Goal: Task Accomplishment & Management: Complete application form

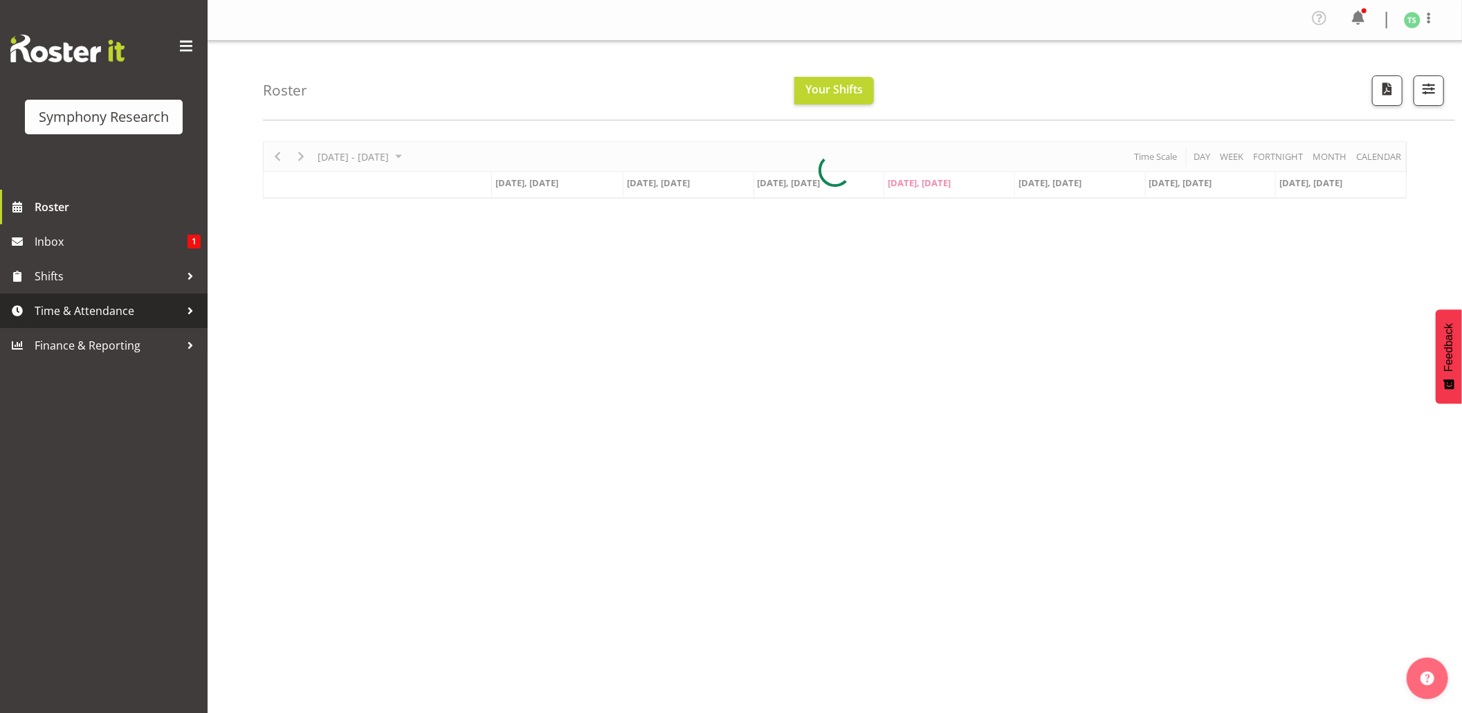
click at [89, 307] on span "Time & Attendance" at bounding box center [107, 310] width 145 height 21
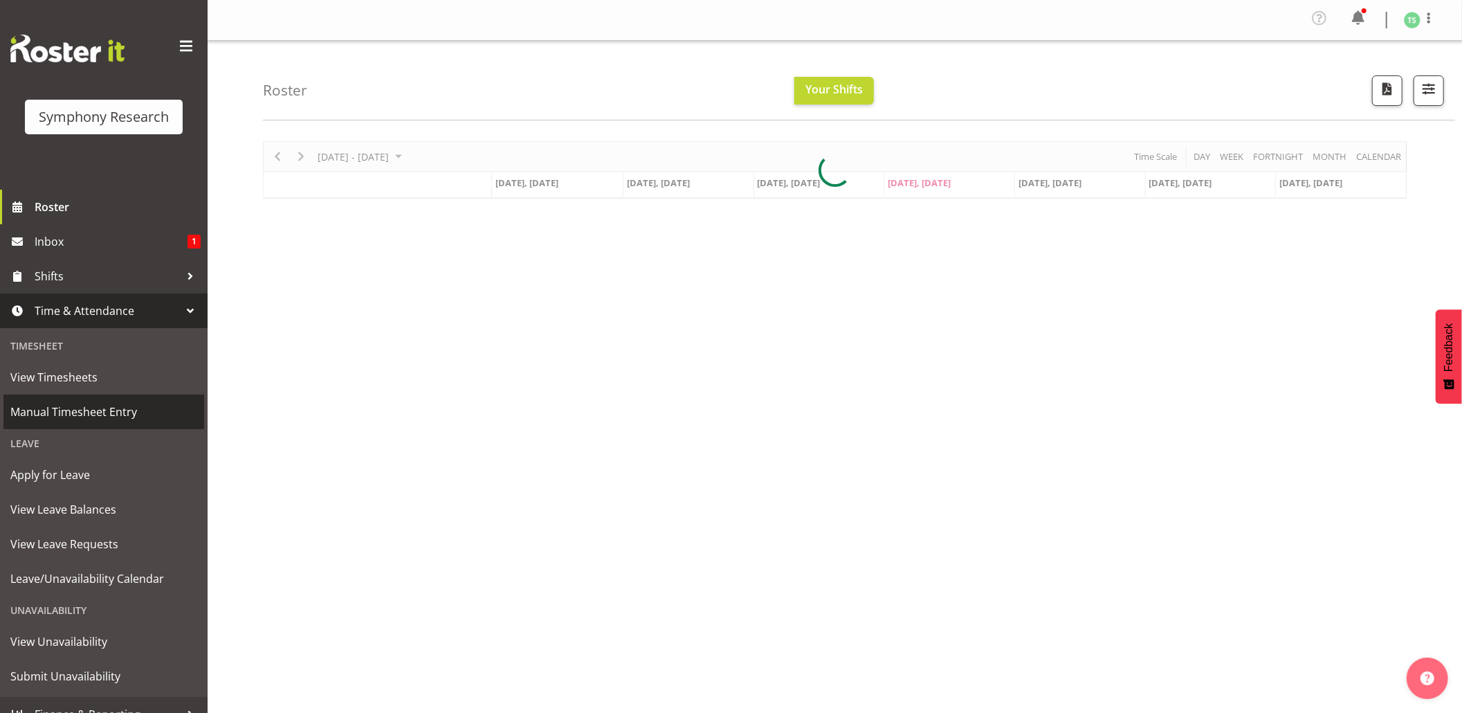
click at [64, 405] on span "Manual Timesheet Entry" at bounding box center [103, 411] width 187 height 21
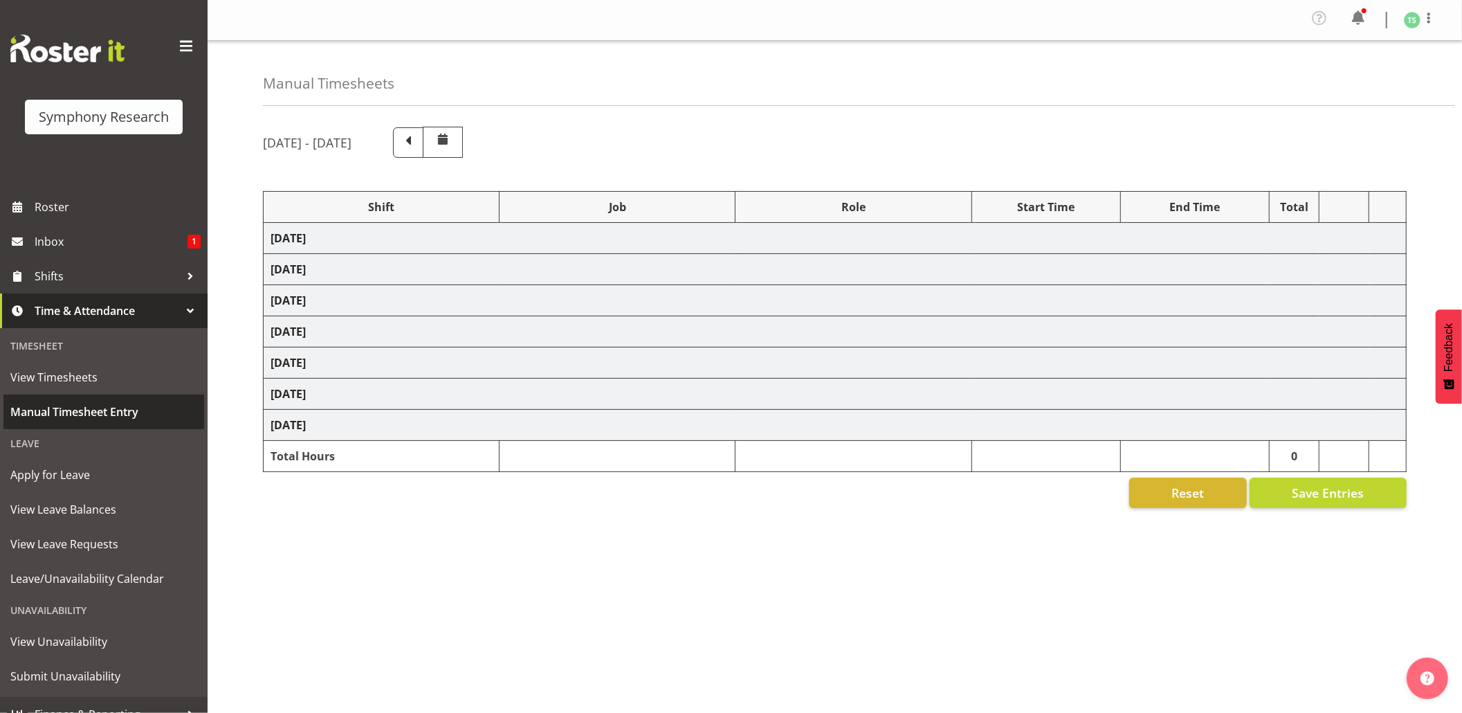
select select "56692"
select select "10499"
select select "47"
select select "48116"
select select "9426"
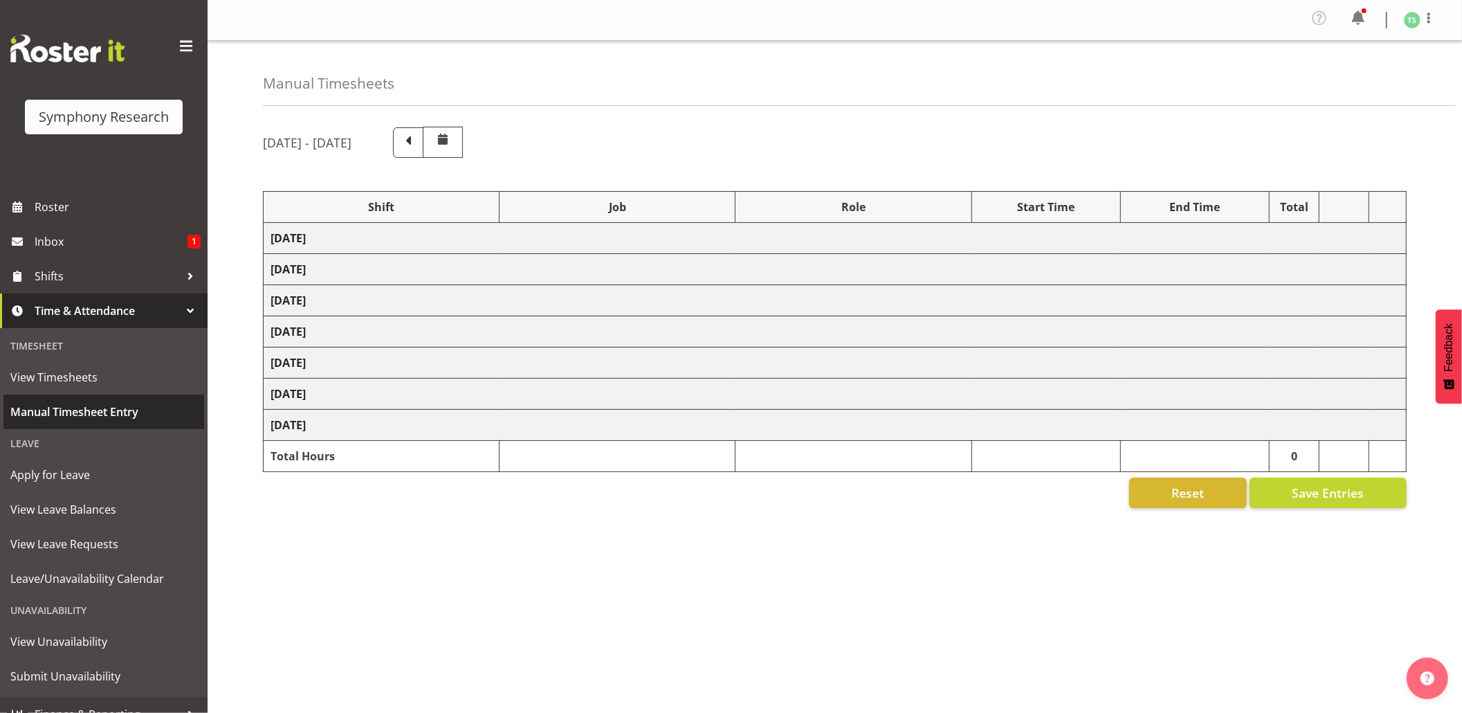
select select "47"
select select "56692"
select select "10499"
select select "47"
select select "56692"
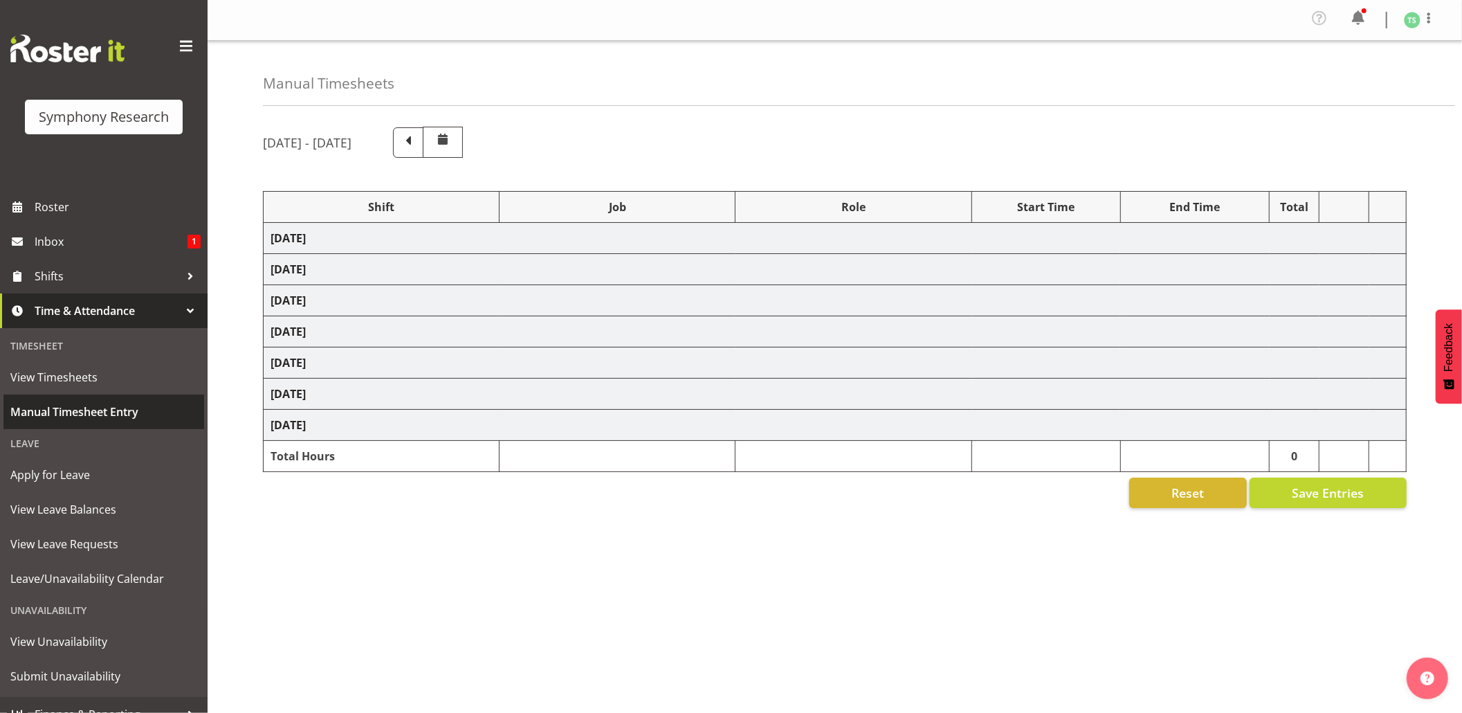
select select "10499"
select select "47"
select select "26078"
select select "10587"
select select "26078"
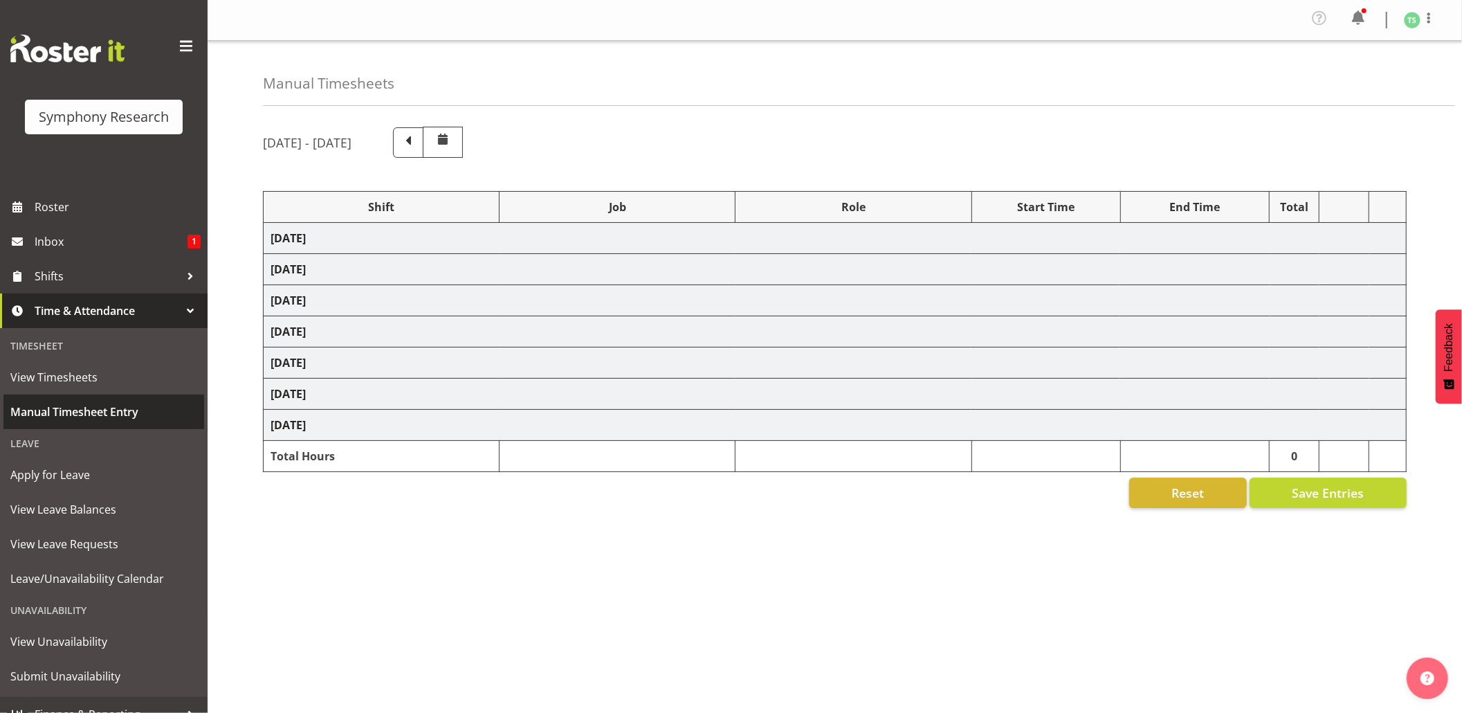
select select "10587"
select select "47"
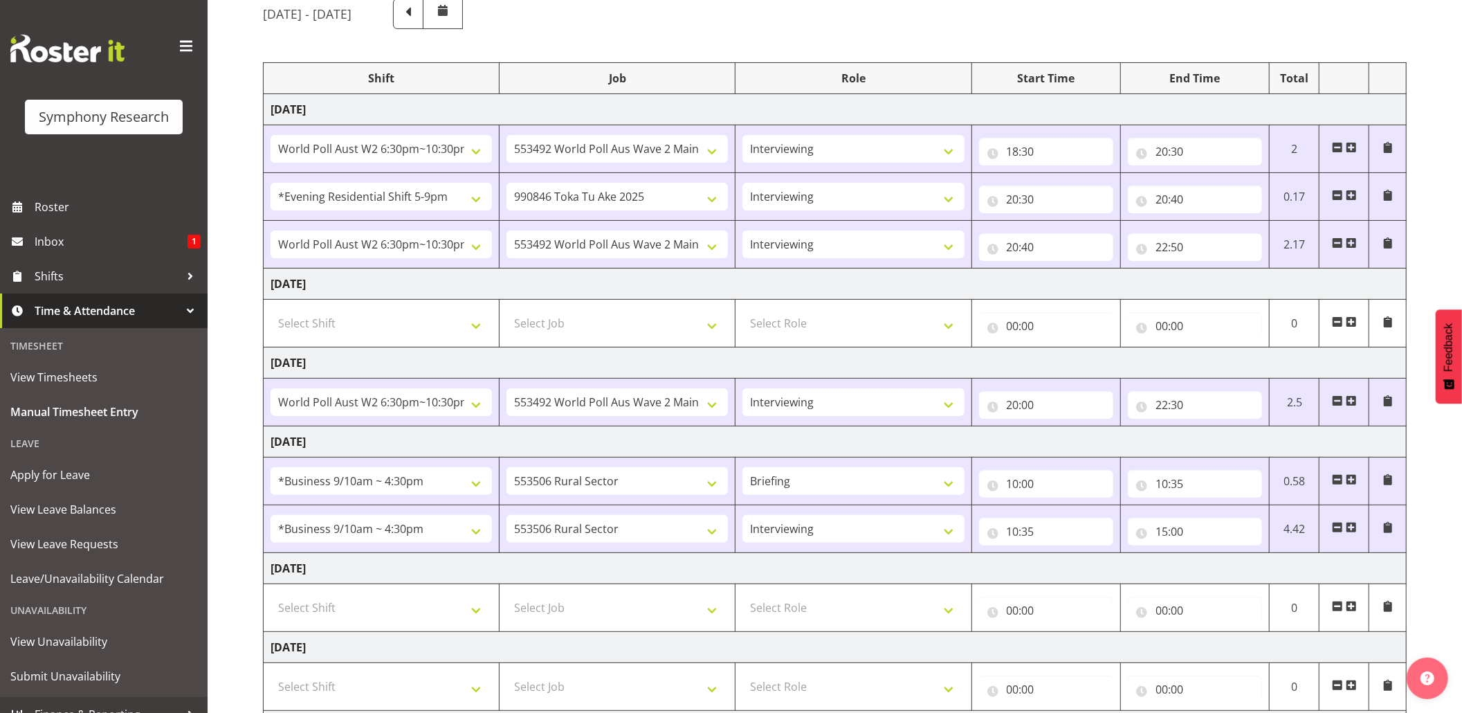
scroll to position [302, 0]
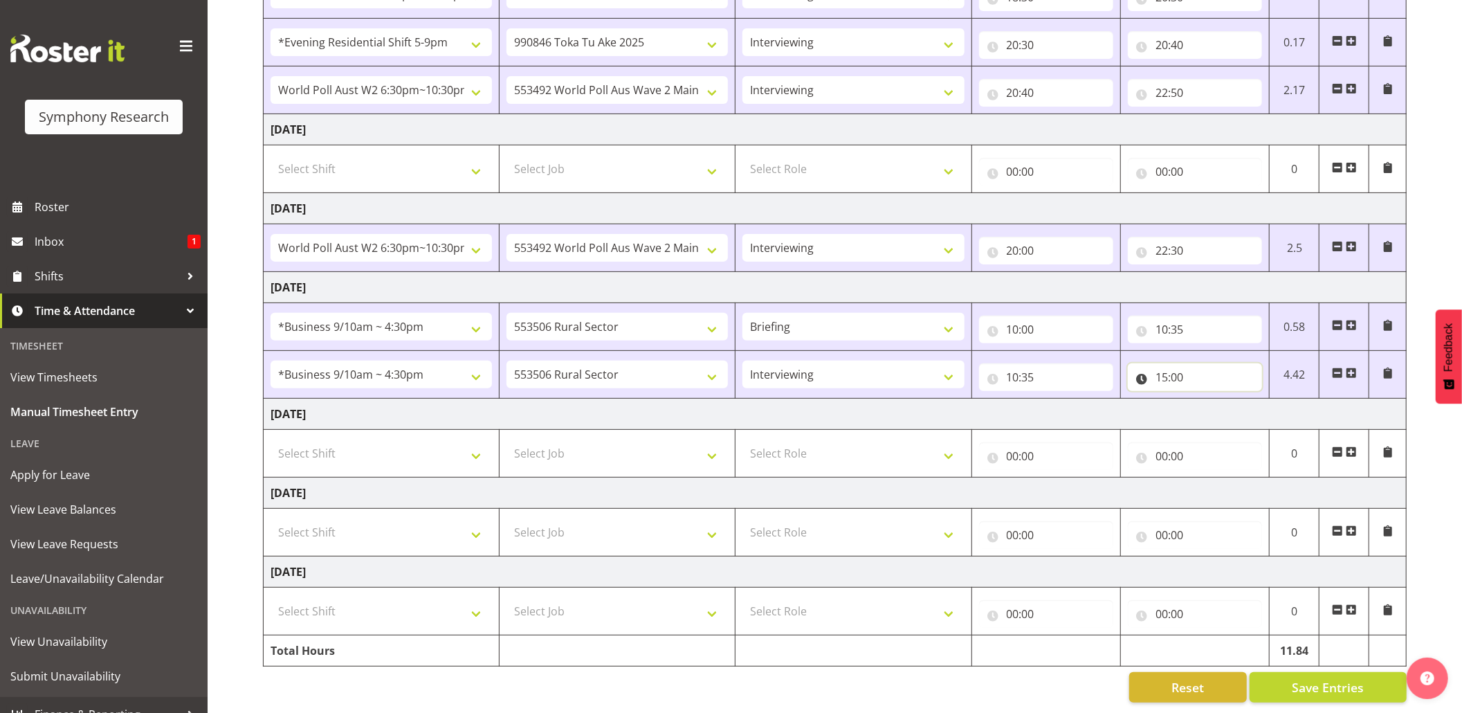
click at [1167, 363] on input "15:00" at bounding box center [1195, 377] width 134 height 28
click at [1224, 402] on select "00 01 02 03 04 05 06 07 08 09 10 11 12 13 14 15 16 17 18 19 20 21 22 23" at bounding box center [1222, 413] width 31 height 28
select select "14"
click at [1207, 399] on select "00 01 02 03 04 05 06 07 08 09 10 11 12 13 14 15 16 17 18 19 20 21 22 23" at bounding box center [1222, 413] width 31 height 28
type input "14:00"
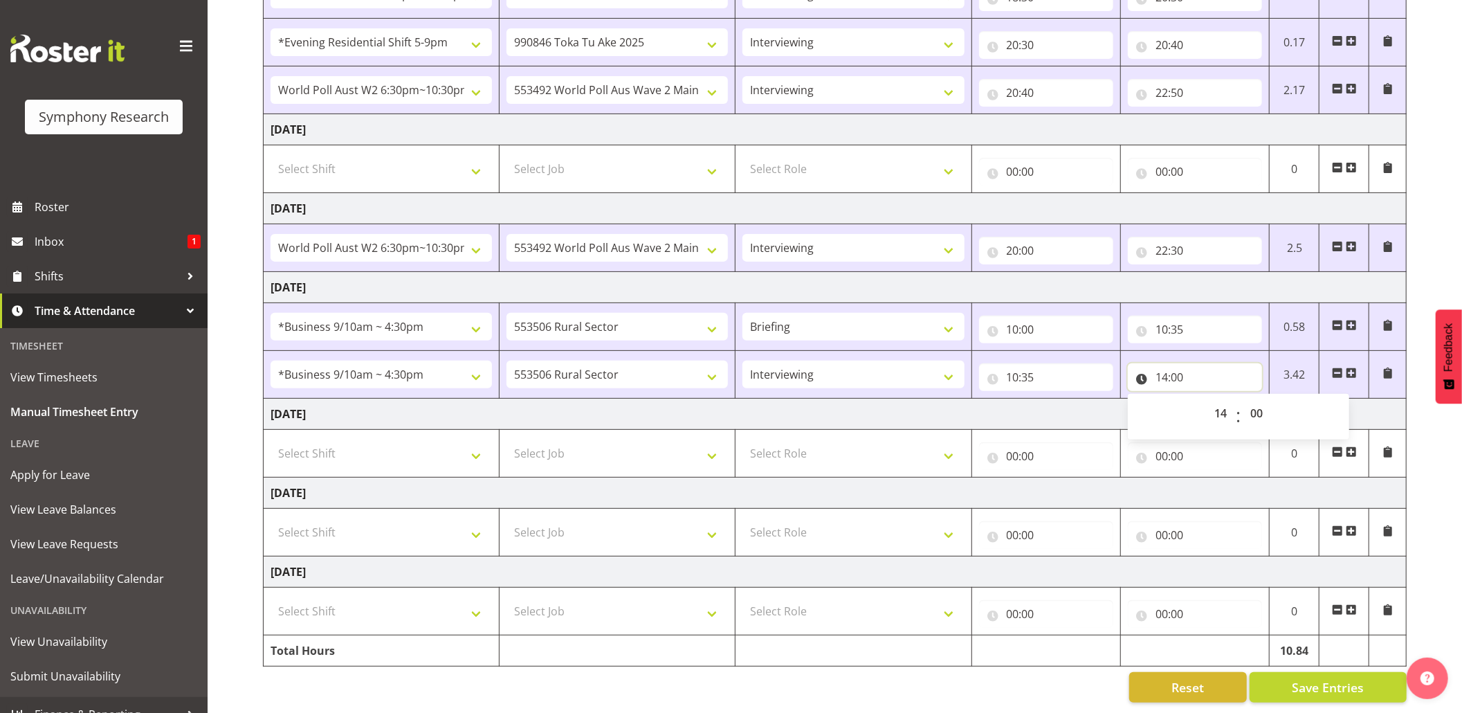
click at [1182, 363] on input "14:00" at bounding box center [1195, 377] width 134 height 28
click at [1247, 399] on select "00 01 02 03 04 05 06 07 08 09 10 11 12 13 14 15 16 17 18 19 20 21 22 23 24 25 2…" at bounding box center [1258, 413] width 31 height 28
select select "15"
click at [1243, 399] on select "00 01 02 03 04 05 06 07 08 09 10 11 12 13 14 15 16 17 18 19 20 21 22 23 24 25 2…" at bounding box center [1258, 413] width 31 height 28
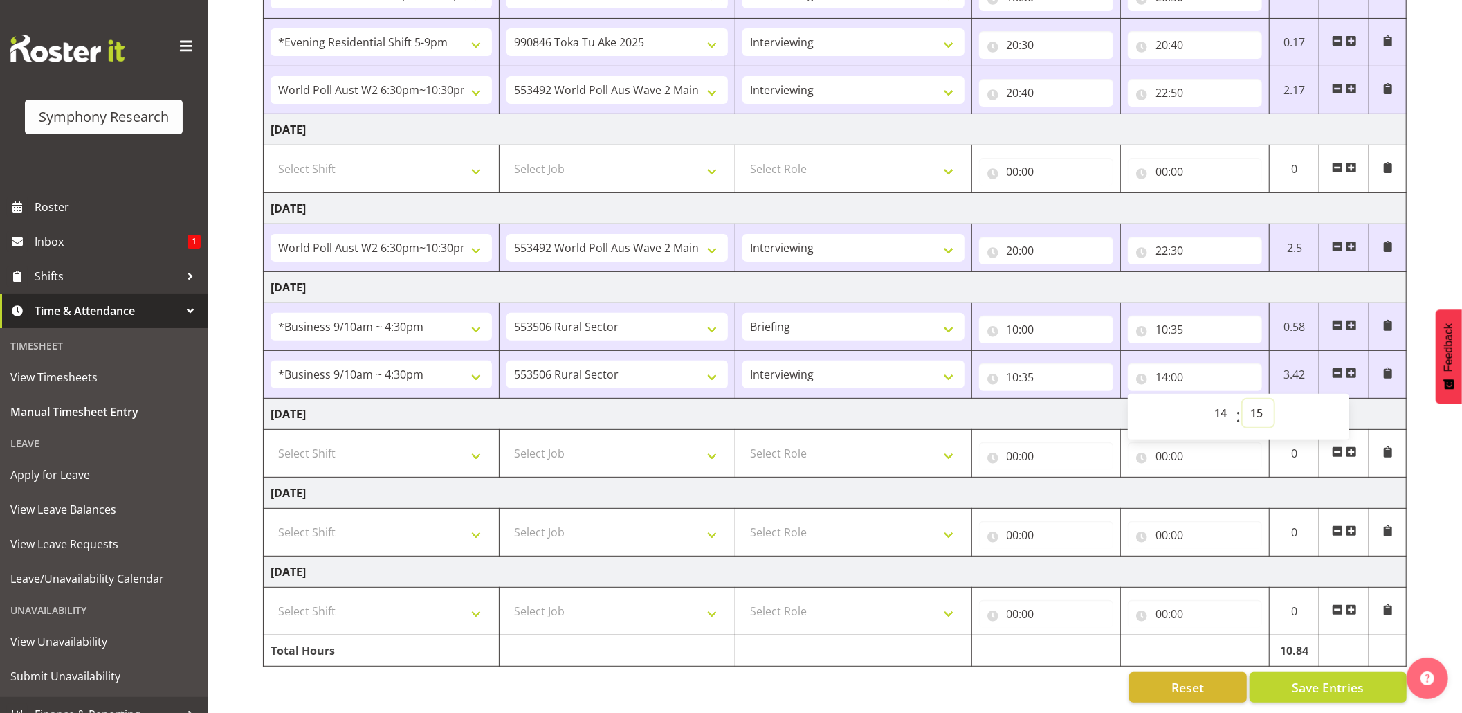
type input "14:15"
click at [1308, 678] on span "Save Entries" at bounding box center [1328, 687] width 72 height 18
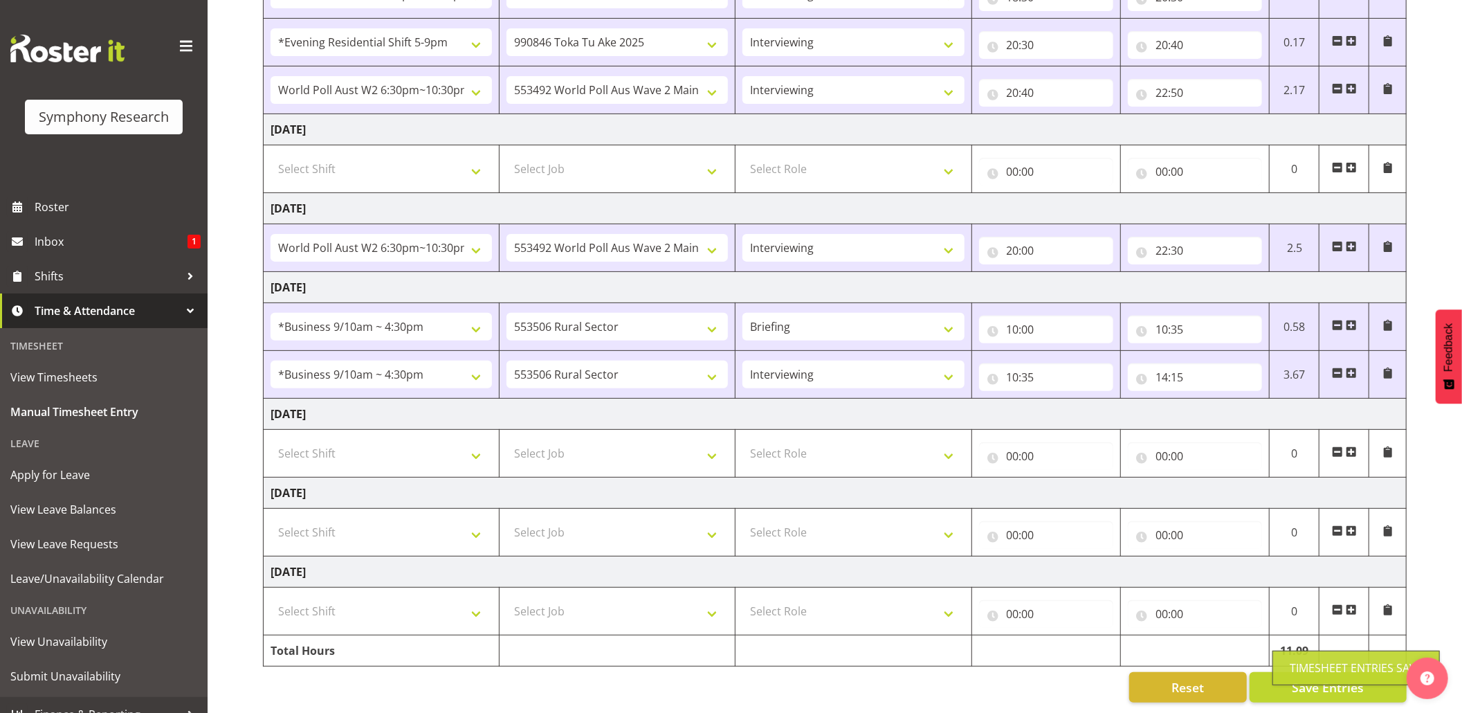
click at [1307, 667] on div "Timesheet Entries Save" at bounding box center [1356, 667] width 133 height 17
click at [1351, 367] on span at bounding box center [1351, 372] width 11 height 11
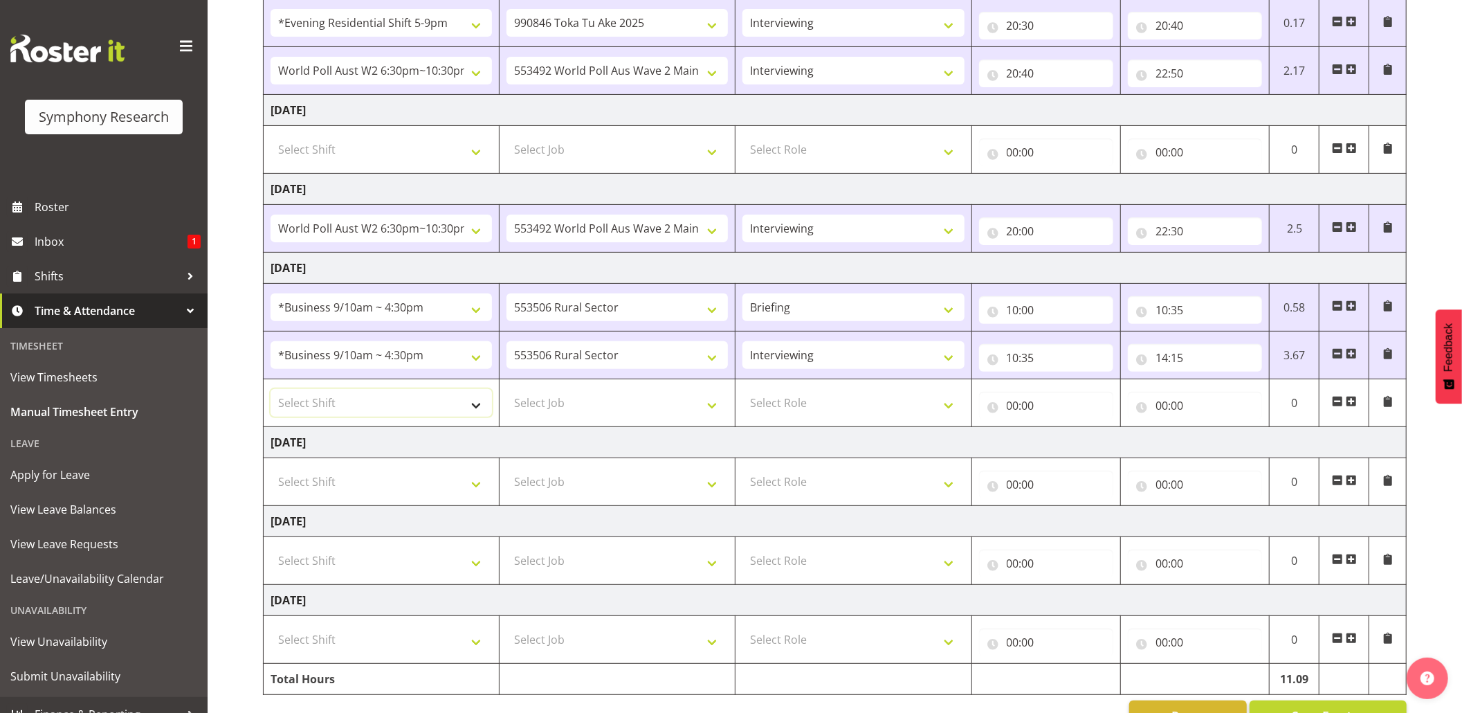
click at [480, 408] on select "Select Shift !!Weekend Residential (Roster IT Shift Label) *Business 9/10am ~ 4…" at bounding box center [381, 403] width 221 height 28
click at [480, 411] on select "Select Shift !!Weekend Residential (Roster IT Shift Label) *Business 9/10am ~ 4…" at bounding box center [381, 403] width 221 height 28
click at [271, 393] on select "Select Shift !!Weekend Residential (Roster IT Shift Label) *Business 9/10am ~ 4…" at bounding box center [381, 403] width 221 height 28
click at [473, 410] on select "!!Weekend Residential (Roster IT Shift Label) *Business 9/10am ~ 4:30pm *Busine…" at bounding box center [381, 403] width 221 height 28
select select "56692"
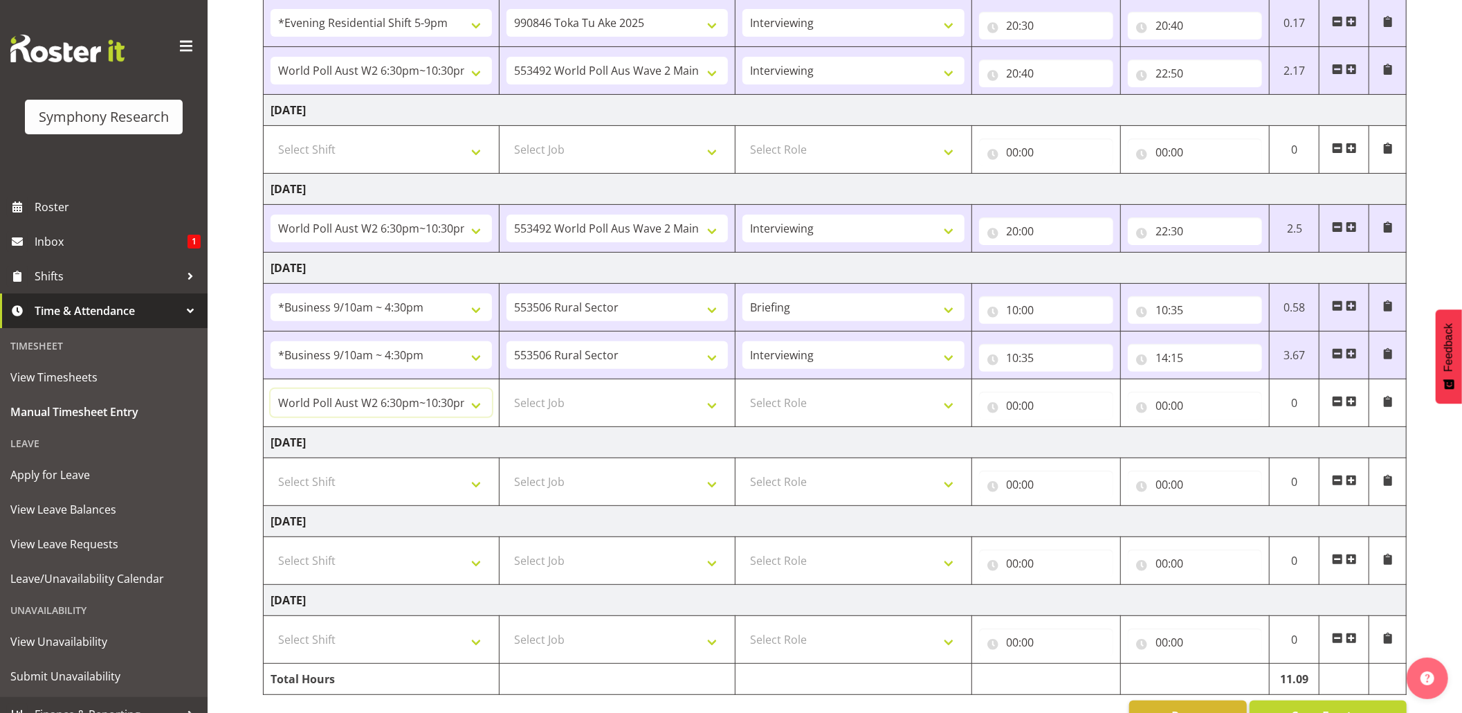
click at [271, 393] on select "!!Weekend Residential (Roster IT Shift Label) *Business 9/10am ~ 4:30pm *Busine…" at bounding box center [381, 403] width 221 height 28
click at [709, 417] on select "Select Job 550060 IF Admin 553492 World Poll Aus Wave 2 Main 2025 553493 World …" at bounding box center [617, 403] width 221 height 28
select select "10499"
click at [507, 393] on select "Select Job 550060 IF Admin 553492 World Poll Aus Wave 2 Main 2025 553493 World …" at bounding box center [617, 403] width 221 height 28
click at [951, 404] on select "Select Role Briefing Interviewing" at bounding box center [853, 403] width 221 height 28
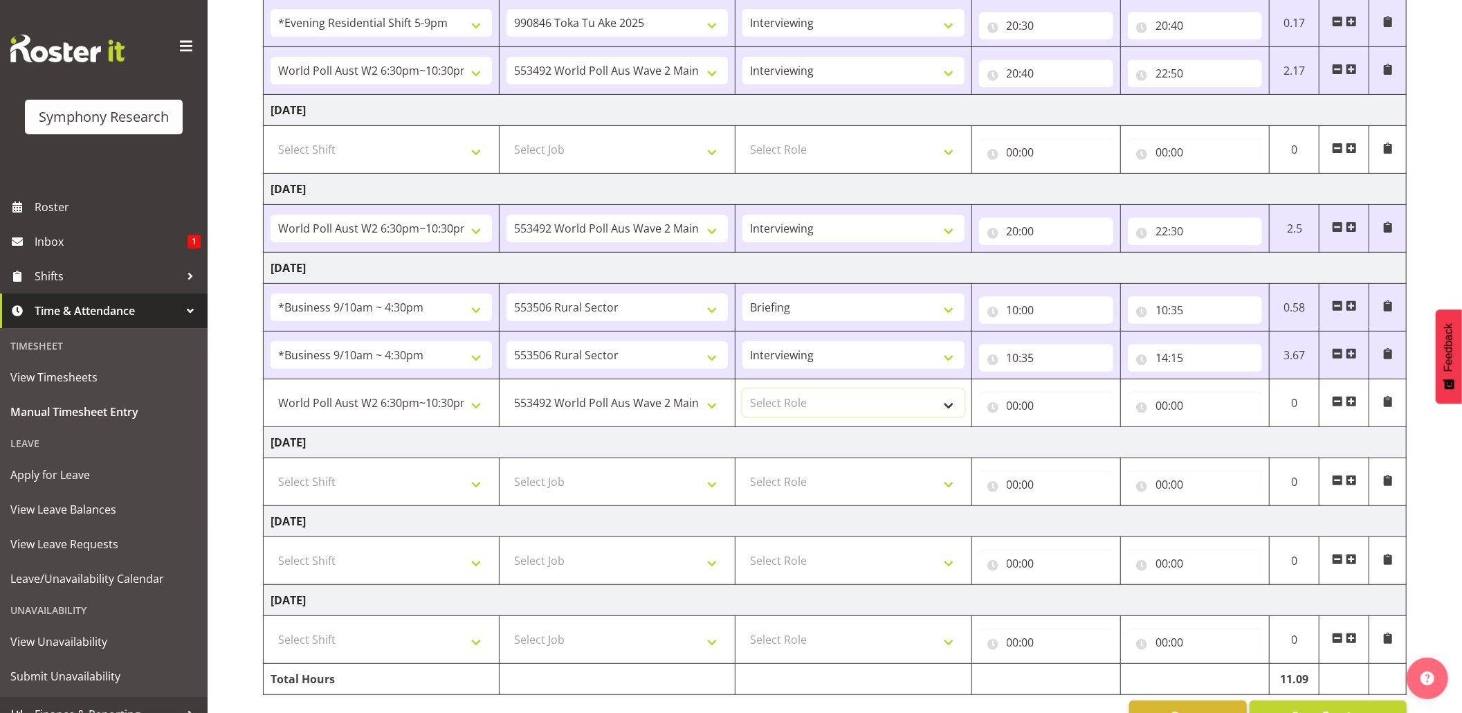
select select "47"
click at [743, 393] on select "Select Role Briefing Interviewing" at bounding box center [853, 403] width 221 height 28
click at [1014, 410] on input "00:00" at bounding box center [1046, 406] width 134 height 28
click at [1082, 449] on select "00 01 02 03 04 05 06 07 08 09 10 11 12 13 14 15 16 17 18 19 20 21 22 23" at bounding box center [1073, 442] width 31 height 28
select select "18"
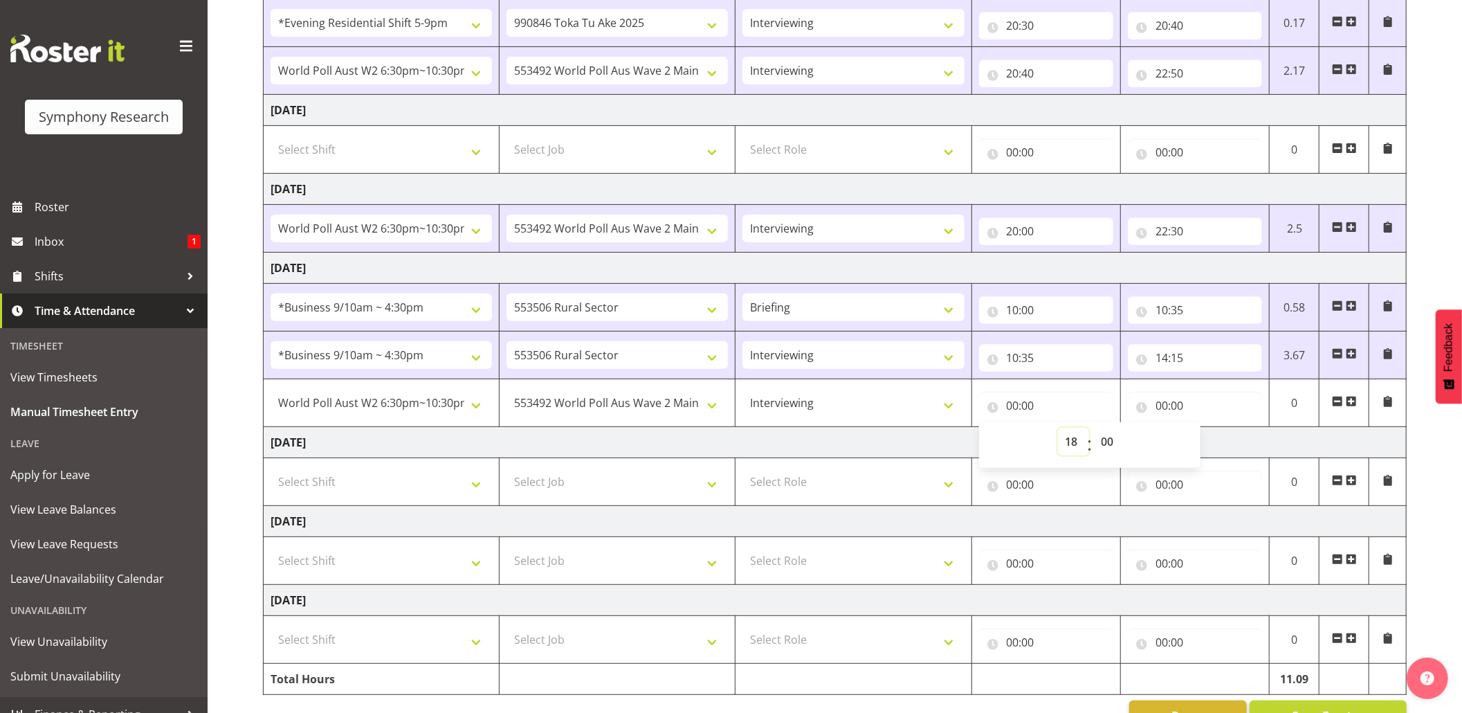
click at [1058, 432] on select "00 01 02 03 04 05 06 07 08 09 10 11 12 13 14 15 16 17 18 19 20 21 22 23" at bounding box center [1073, 442] width 31 height 28
type input "18:00"
click at [1025, 410] on input "18:00" at bounding box center [1046, 406] width 134 height 28
click at [1111, 439] on select "00 01 02 03 04 05 06 07 08 09 10 11 12 13 14 15 16 17 18 19 20 21 22 23 24 25 2…" at bounding box center [1109, 442] width 31 height 28
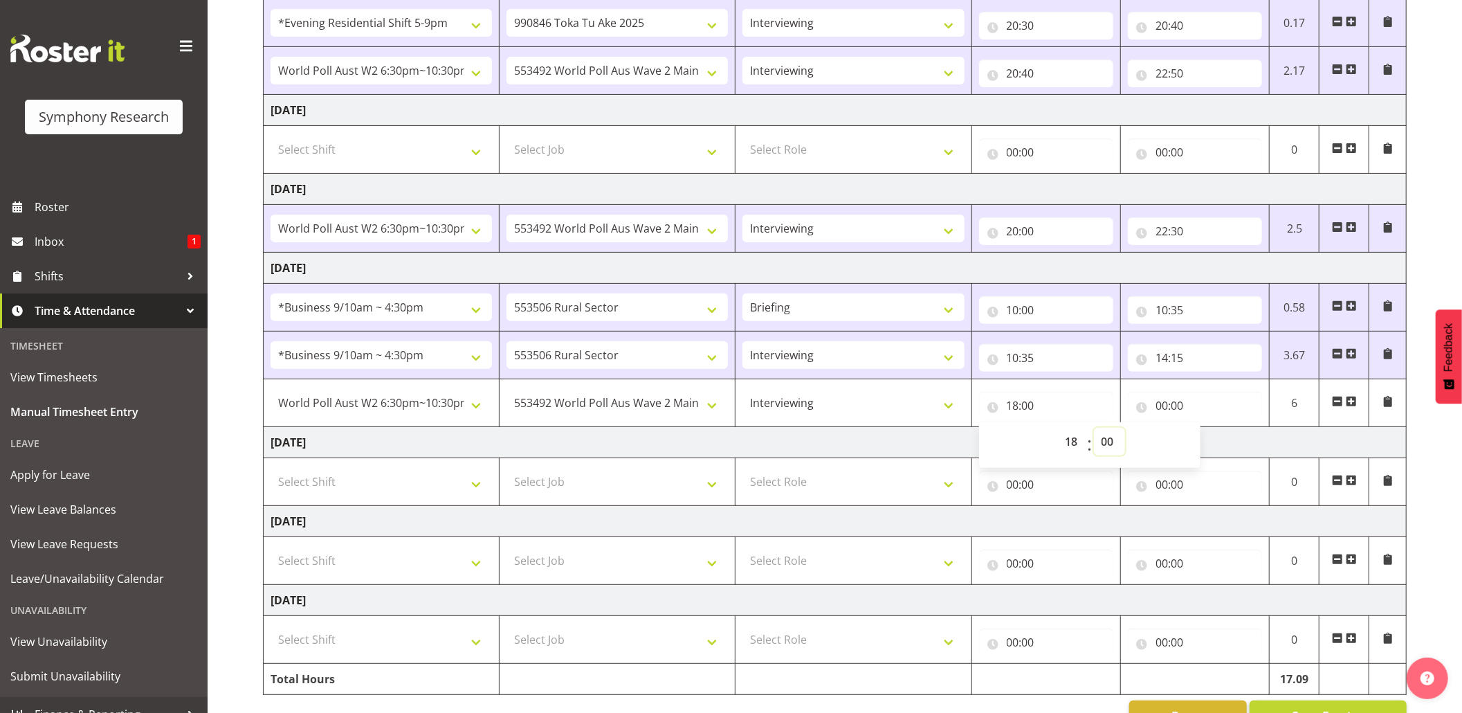
select select "30"
click at [1094, 432] on select "00 01 02 03 04 05 06 07 08 09 10 11 12 13 14 15 16 17 18 19 20 21 22 23 24 25 2…" at bounding box center [1109, 442] width 31 height 28
type input "18:30"
click at [1163, 412] on input "00:00" at bounding box center [1195, 406] width 134 height 28
click at [1221, 444] on select "00 01 02 03 04 05 06 07 08 09 10 11 12 13 14 15 16 17 18 19 20 21 22 23" at bounding box center [1222, 442] width 31 height 28
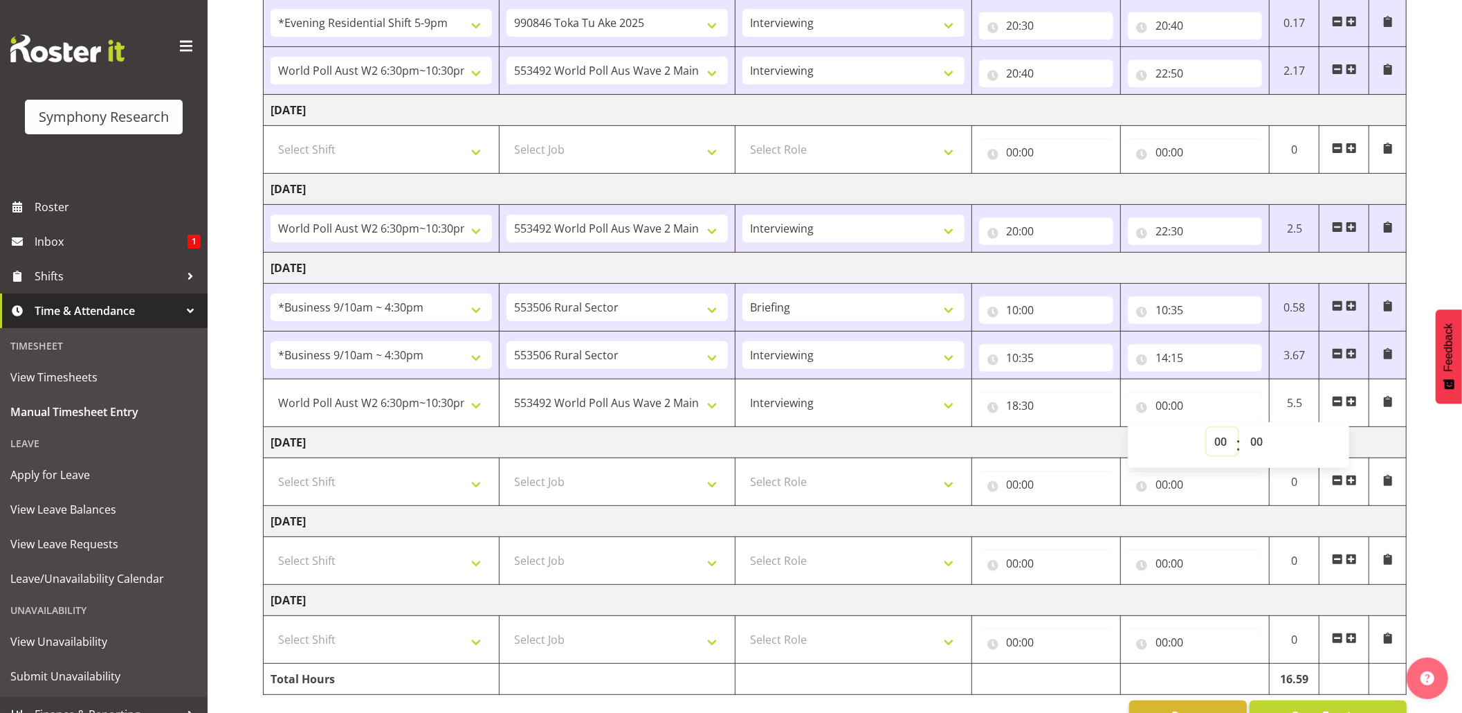
select select "22"
click at [1207, 432] on select "00 01 02 03 04 05 06 07 08 09 10 11 12 13 14 15 16 17 18 19 20 21 22 23" at bounding box center [1222, 442] width 31 height 28
type input "22:00"
click at [1179, 408] on input "22:00" at bounding box center [1195, 406] width 134 height 28
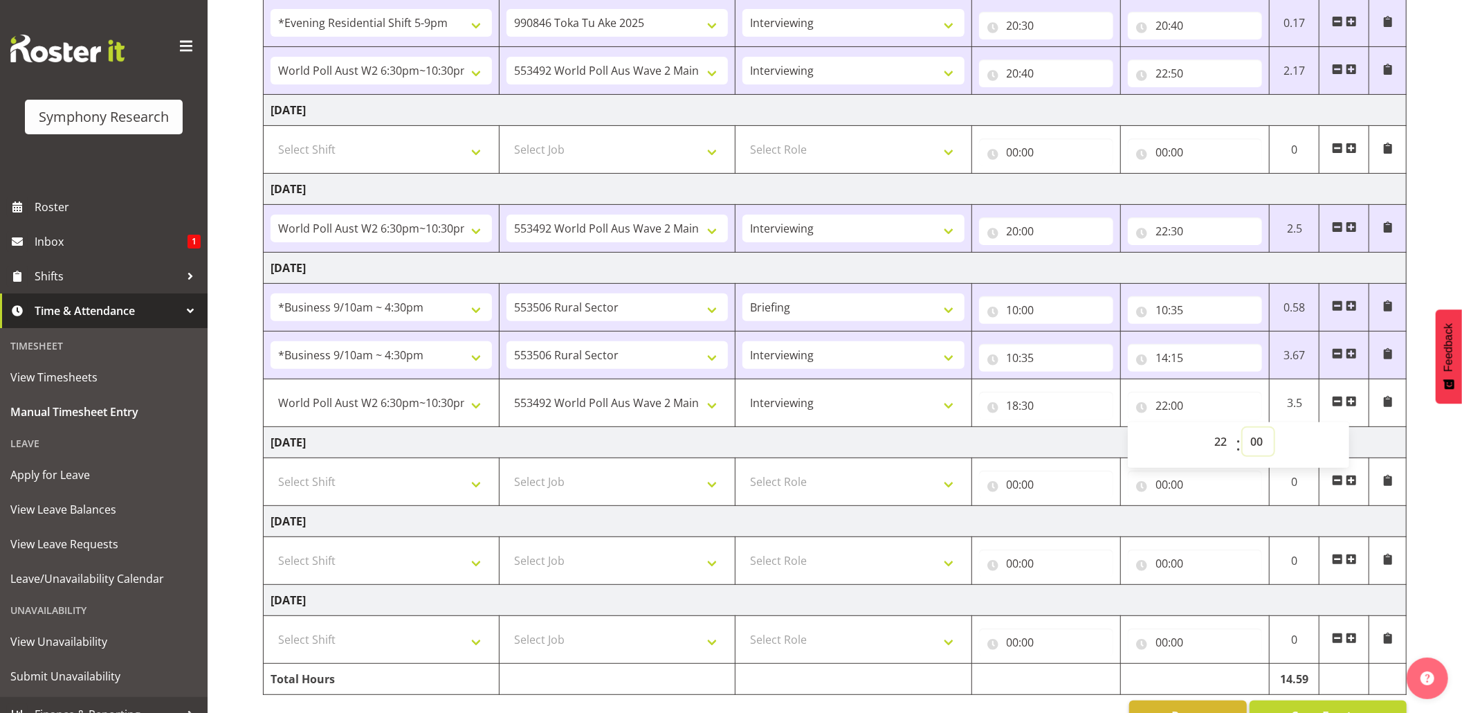
click at [1254, 437] on select "00 01 02 03 04 05 06 07 08 09 10 11 12 13 14 15 16 17 18 19 20 21 22 23 24 25 2…" at bounding box center [1258, 442] width 31 height 28
select select "30"
click at [1243, 432] on select "00 01 02 03 04 05 06 07 08 09 10 11 12 13 14 15 16 17 18 19 20 21 22 23 24 25 2…" at bounding box center [1258, 442] width 31 height 28
type input "22:30"
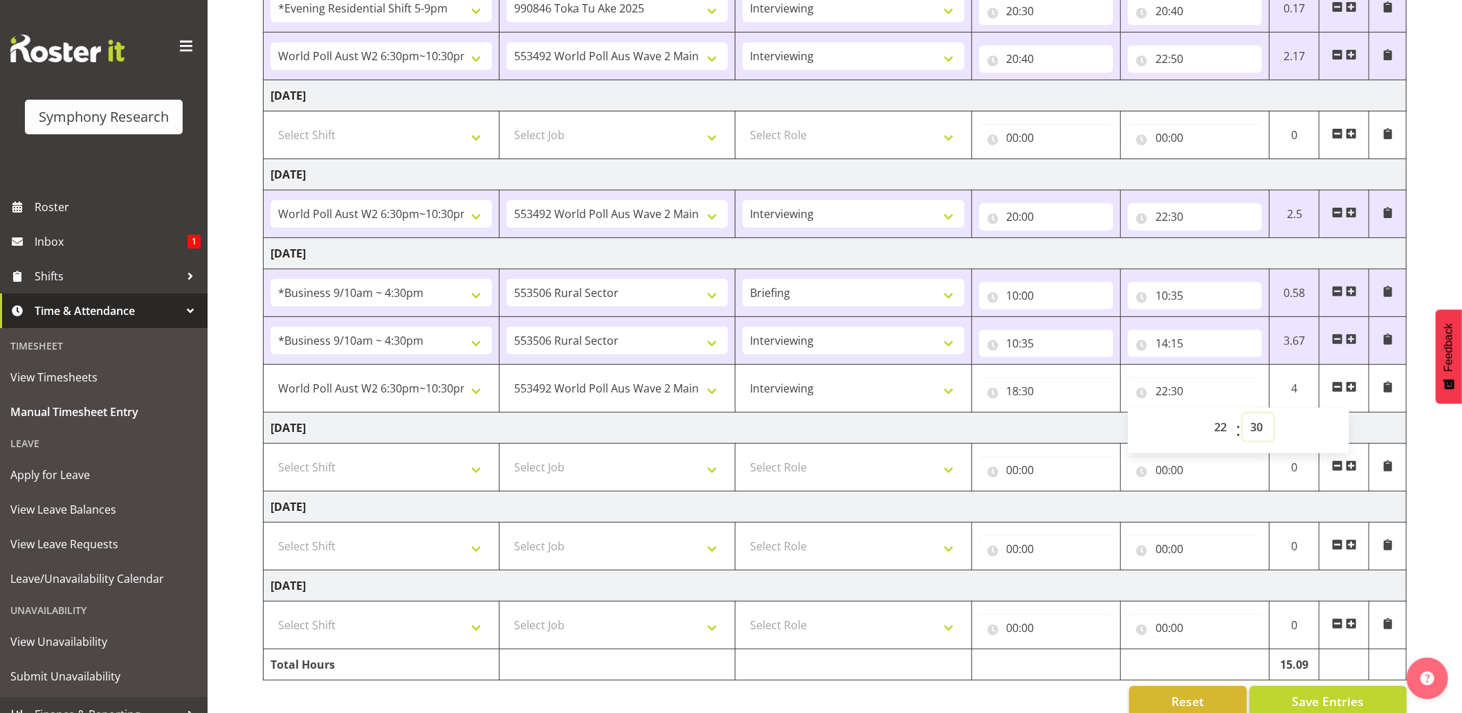
scroll to position [350, 0]
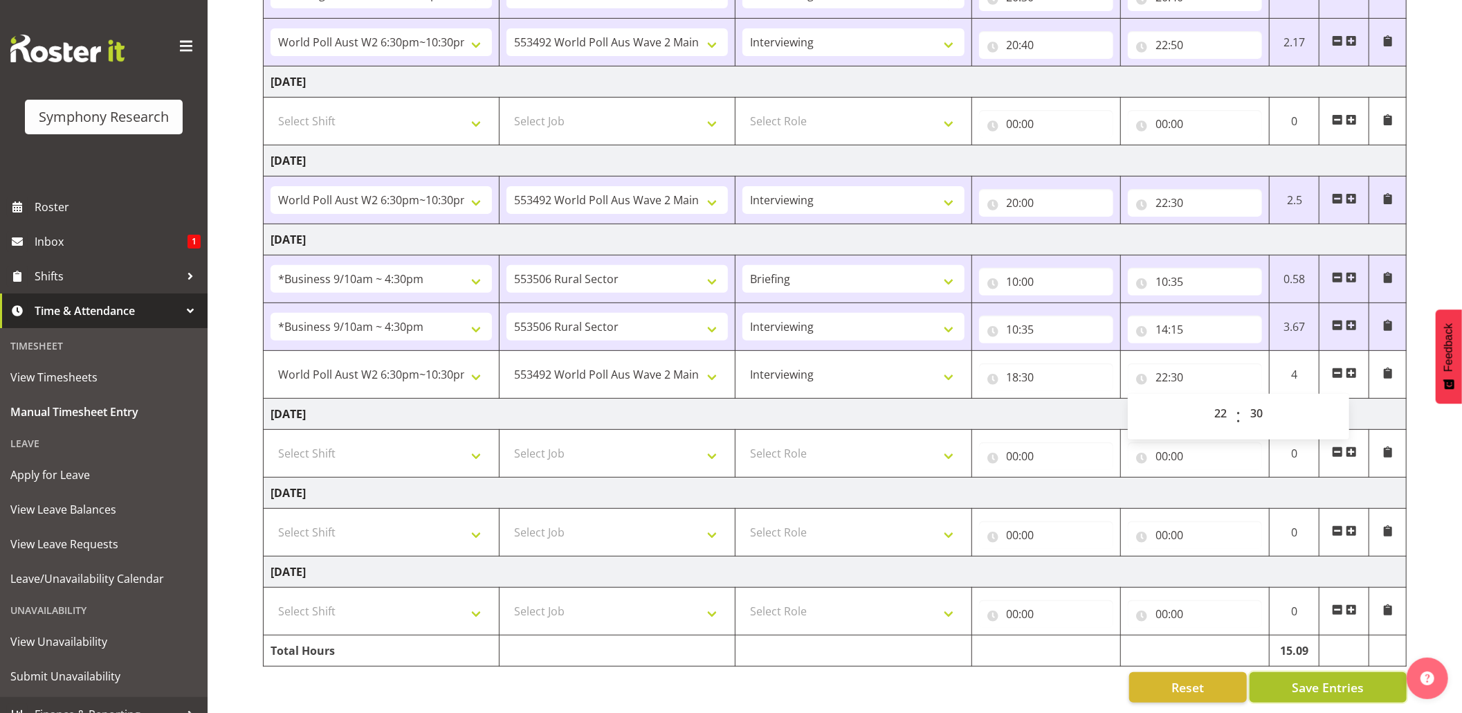
click at [1323, 678] on span "Save Entries" at bounding box center [1328, 687] width 72 height 18
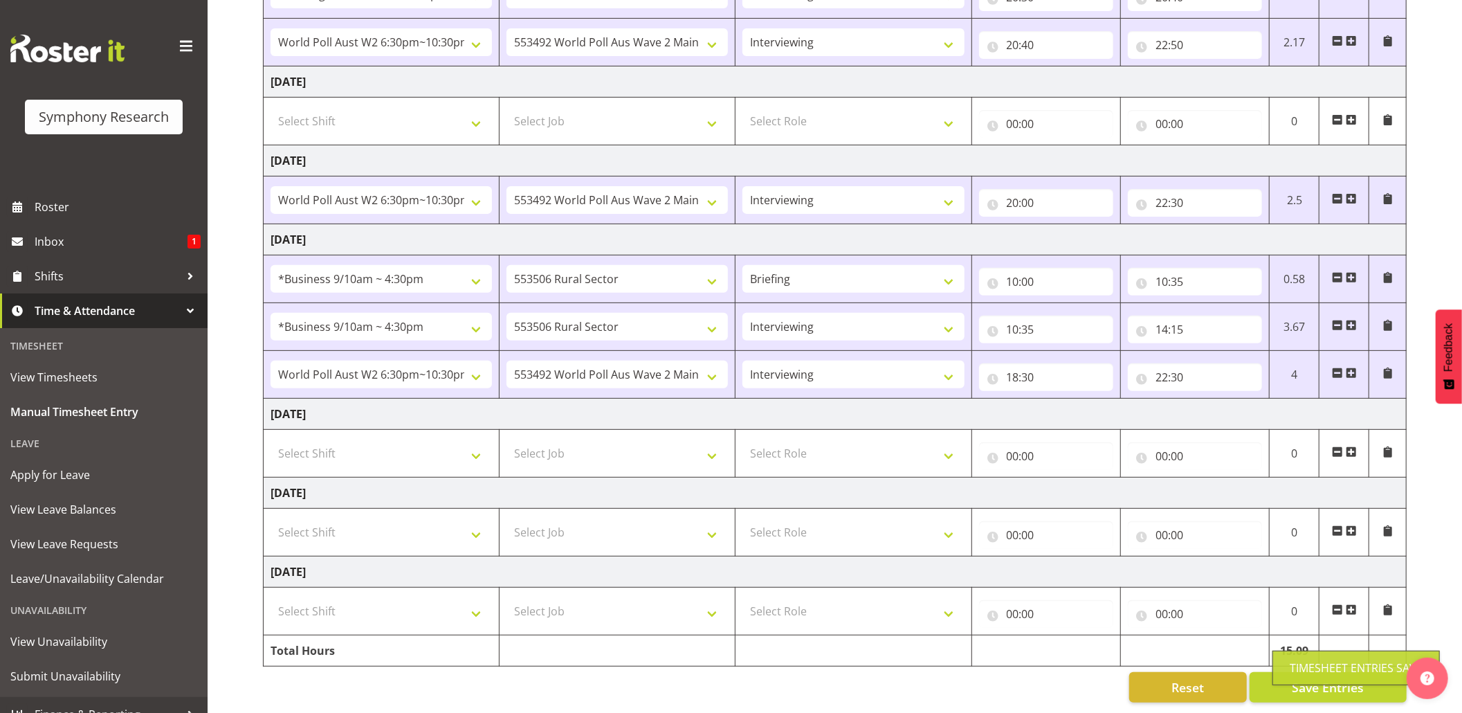
click at [1313, 666] on div "Timesheet Entries Save" at bounding box center [1356, 667] width 133 height 17
click at [1313, 665] on div "Timesheet Entries Save" at bounding box center [1356, 667] width 133 height 17
click at [1282, 673] on button "Save Entries" at bounding box center [1328, 687] width 157 height 30
click at [1280, 672] on button "Save Entries" at bounding box center [1328, 687] width 157 height 30
click at [1304, 678] on span "Save Entries" at bounding box center [1328, 687] width 72 height 18
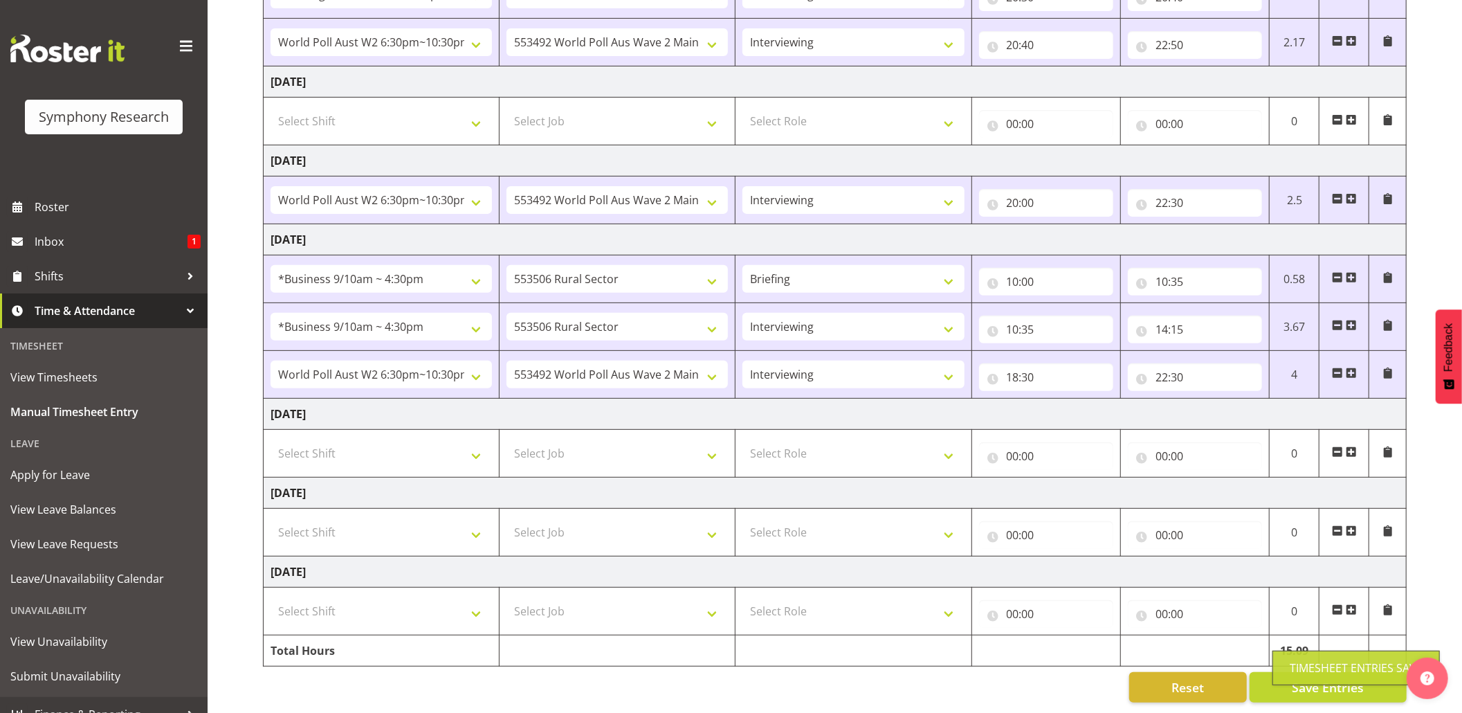
click at [1291, 668] on div "Timesheet Entries Save" at bounding box center [1356, 667] width 133 height 17
click at [1301, 668] on div "Timesheet Entries Save" at bounding box center [1356, 667] width 133 height 17
click at [1318, 678] on span "Save Entries" at bounding box center [1328, 687] width 72 height 18
click at [1296, 678] on span "Save Entries" at bounding box center [1328, 687] width 72 height 18
click at [1320, 678] on span "Save Entries" at bounding box center [1328, 687] width 72 height 18
